Goal: Transaction & Acquisition: Book appointment/travel/reservation

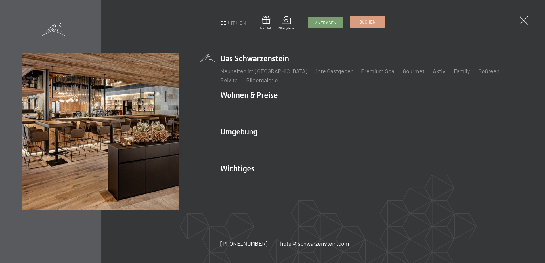
click at [366, 25] on link "Buchen" at bounding box center [367, 21] width 35 height 11
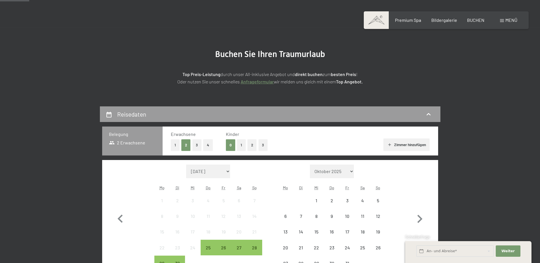
scroll to position [87, 0]
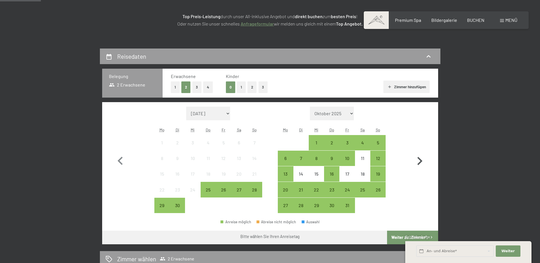
click at [419, 161] on icon "button" at bounding box center [420, 161] width 16 height 16
select select "[DATE]"
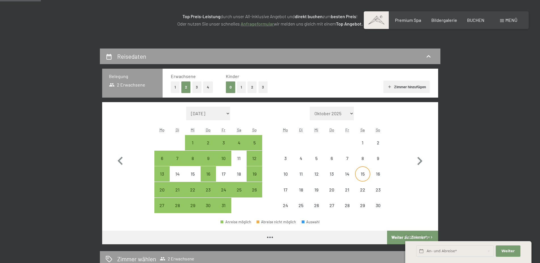
select select "[DATE]"
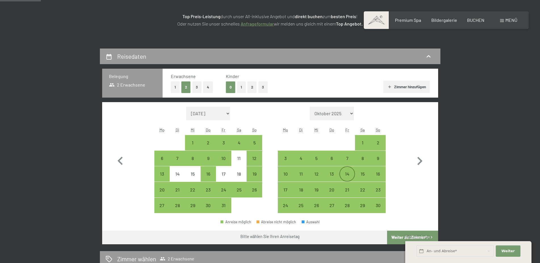
click at [347, 175] on div "14" at bounding box center [347, 179] width 14 height 14
select select "[DATE]"
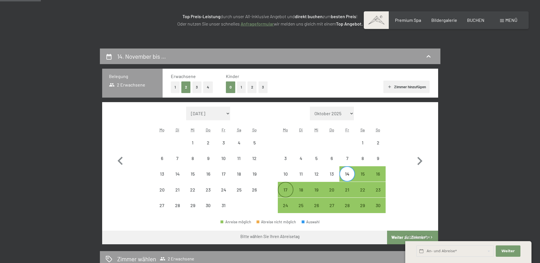
click at [290, 188] on div "17" at bounding box center [285, 195] width 14 height 14
select select "[DATE]"
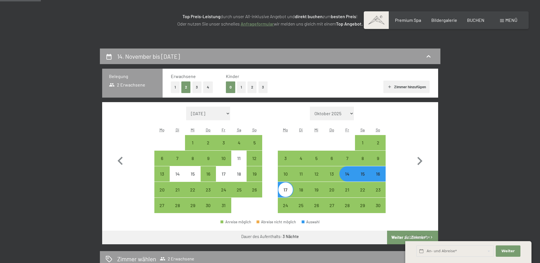
click at [397, 233] on button "Weiter zu „Zimmer“" at bounding box center [412, 238] width 51 height 14
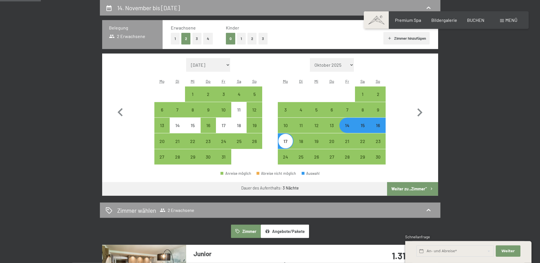
select select "[DATE]"
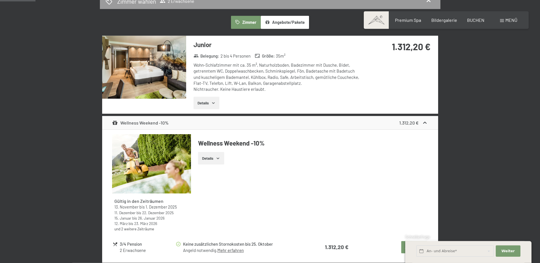
scroll to position [20, 0]
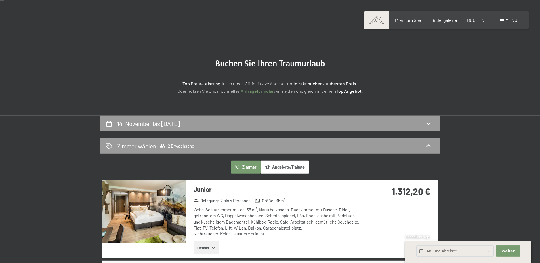
click at [207, 186] on h3 "Junior" at bounding box center [278, 189] width 169 height 9
click at [213, 247] on icon "button" at bounding box center [213, 247] width 5 height 5
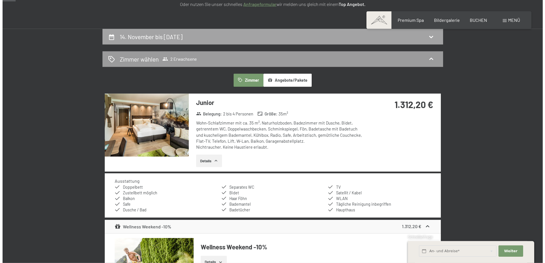
scroll to position [0, 0]
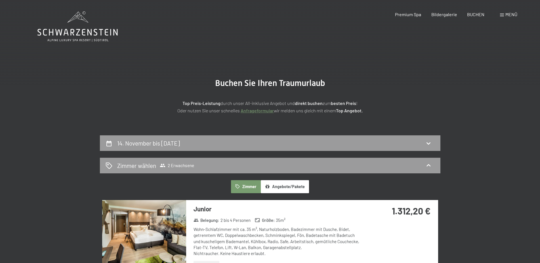
click at [502, 14] on span at bounding box center [502, 15] width 4 height 3
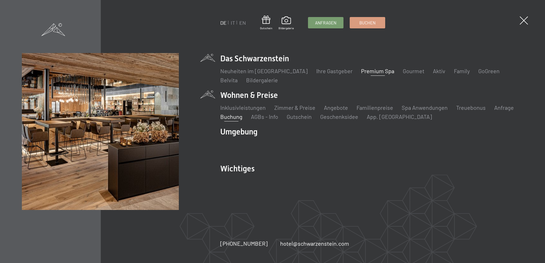
click at [362, 73] on link "Premium Spa" at bounding box center [377, 71] width 33 height 7
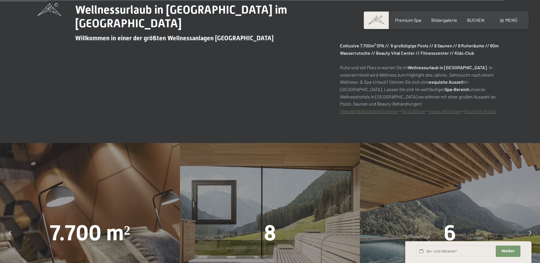
scroll to position [405, 0]
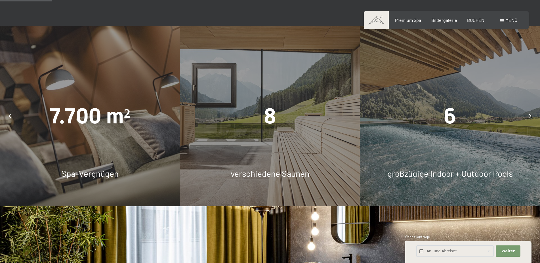
click at [270, 128] on span "8" at bounding box center [270, 116] width 12 height 25
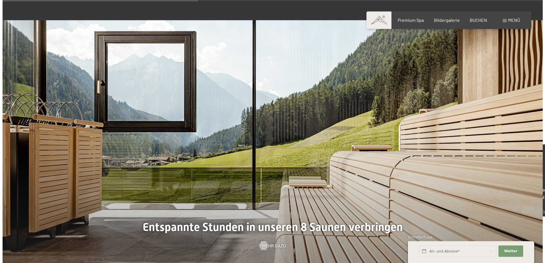
scroll to position [1737, 0]
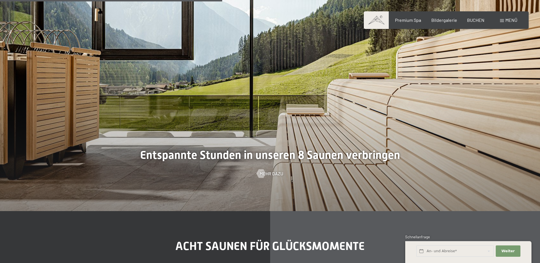
click at [268, 161] on div at bounding box center [270, 79] width 540 height 263
click at [273, 174] on span "Mehr dazu" at bounding box center [277, 174] width 24 height 6
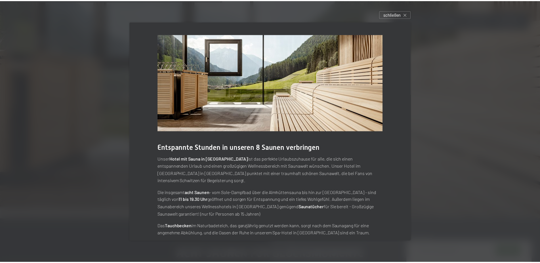
scroll to position [27, 0]
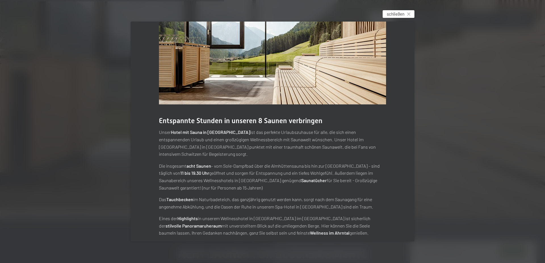
click at [400, 14] on span "schließen" at bounding box center [396, 14] width 18 height 6
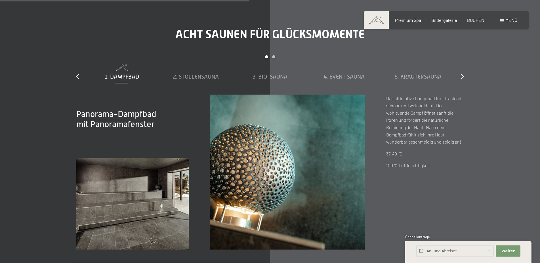
scroll to position [1968, 0]
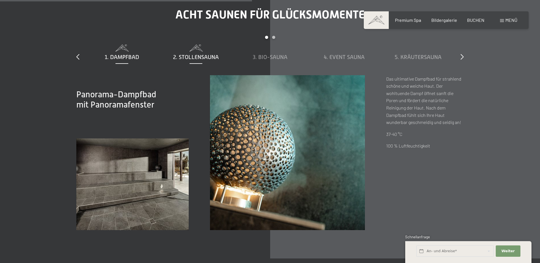
click at [194, 55] on span "2. Stollensauna" at bounding box center [196, 57] width 46 height 6
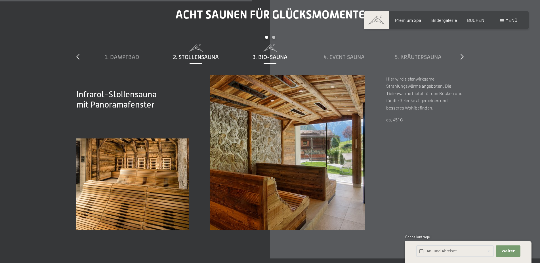
click at [256, 57] on span "3. Bio-Sauna" at bounding box center [270, 57] width 35 height 6
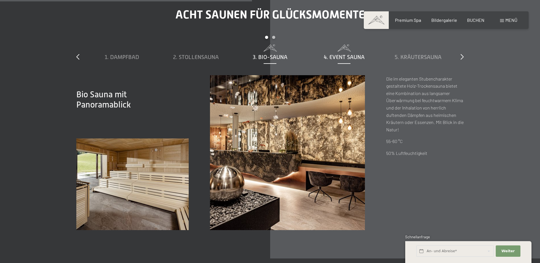
click at [333, 55] on span "4. Event Sauna" at bounding box center [344, 57] width 41 height 6
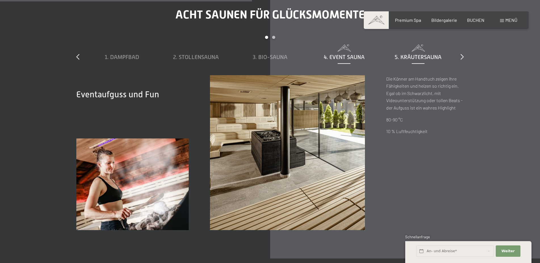
click at [414, 58] on span "5. Kräutersauna" at bounding box center [418, 57] width 47 height 6
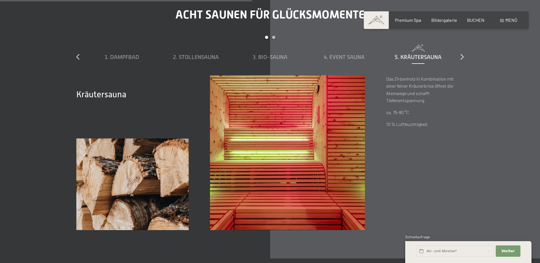
click at [460, 58] on div "slide 1 to 5 of 8 1. Dampfbad 2. Stollensauna 3. Bio-Sauna 4. Event Sauna 5. Kr…" at bounding box center [269, 55] width 387 height 39
click at [462, 57] on icon at bounding box center [462, 57] width 3 height 6
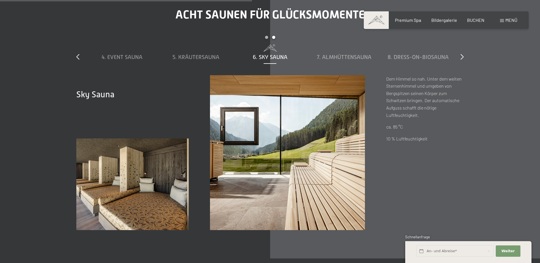
click at [267, 58] on span "6. Sky Sauna" at bounding box center [270, 57] width 35 height 6
click at [339, 53] on div "7. Almhüttensauna" at bounding box center [344, 57] width 68 height 8
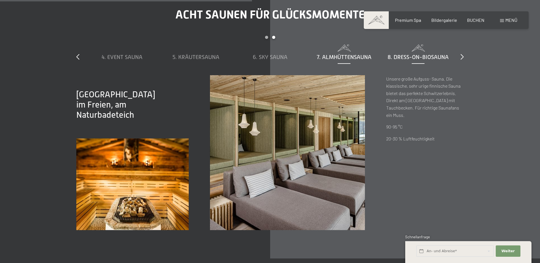
click at [420, 51] on span at bounding box center [418, 48] width 68 height 7
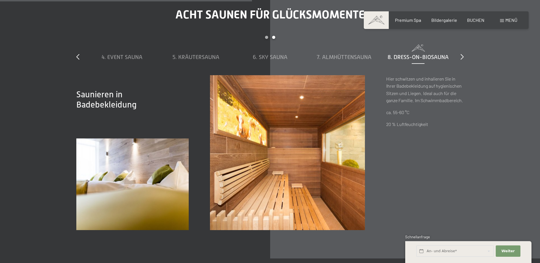
click at [460, 55] on div "slide 4 to 8 of 8 1. Dampfbad 2. Stollensauna 3. Bio-Sauna 4. Event Sauna 5. Kr…" at bounding box center [269, 55] width 387 height 39
click at [462, 56] on icon at bounding box center [462, 57] width 3 height 6
